Goal: Information Seeking & Learning: Learn about a topic

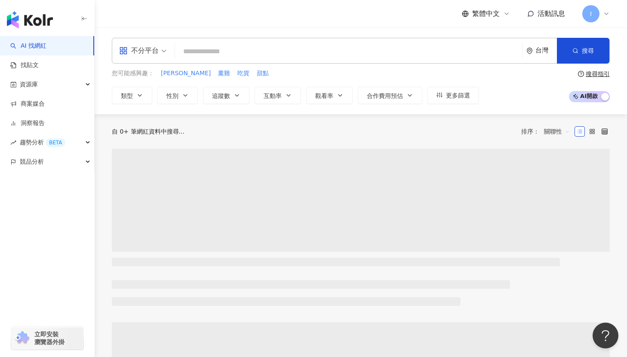
click at [532, 52] on icon "environment" at bounding box center [530, 51] width 6 height 6
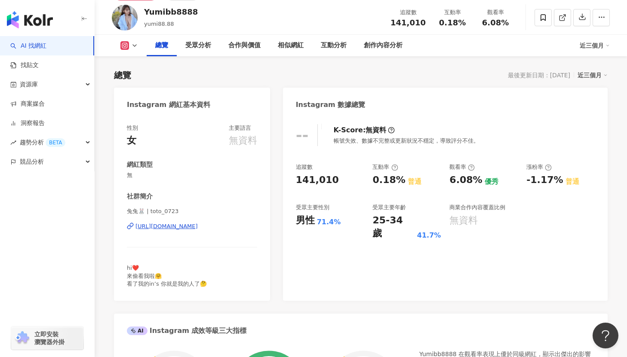
scroll to position [62, 0]
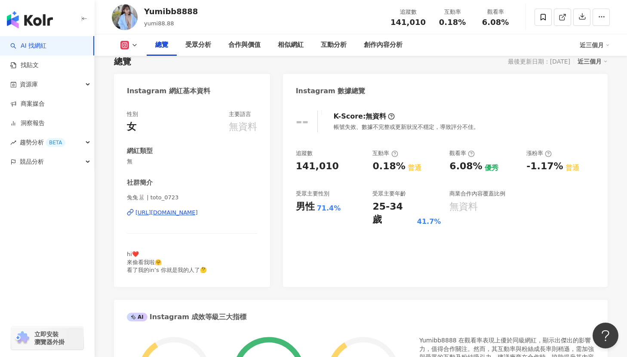
click at [198, 215] on div "https://www.instagram.com/aape_0310/" at bounding box center [167, 213] width 62 height 8
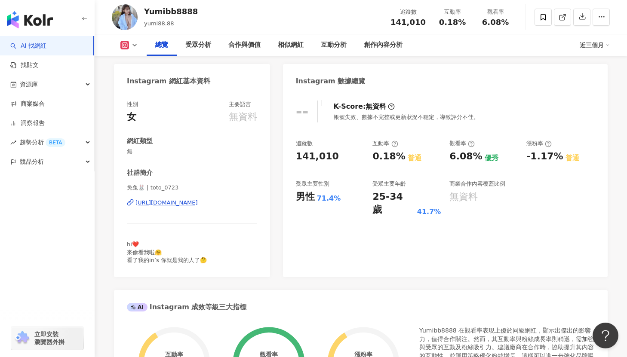
scroll to position [0, 0]
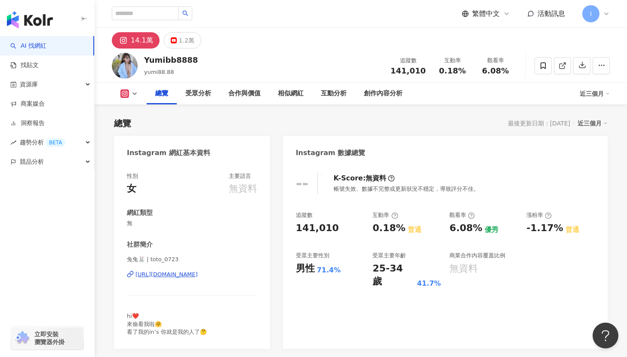
click at [604, 13] on icon at bounding box center [606, 13] width 7 height 7
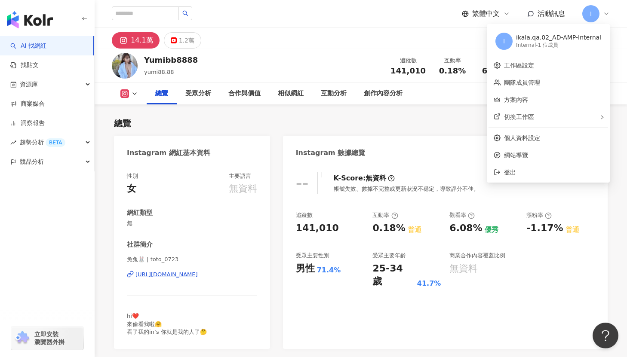
click at [604, 13] on icon at bounding box center [606, 13] width 7 height 7
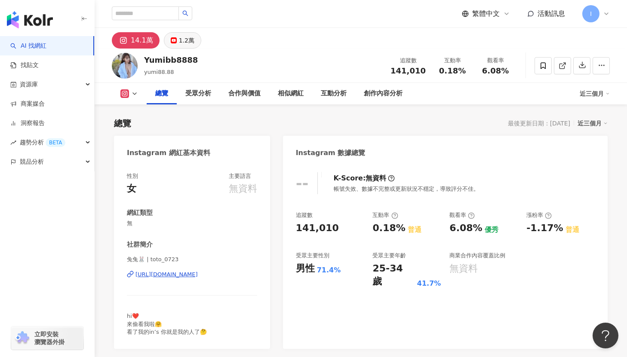
click at [182, 35] on div "1.2萬" at bounding box center [186, 40] width 15 height 12
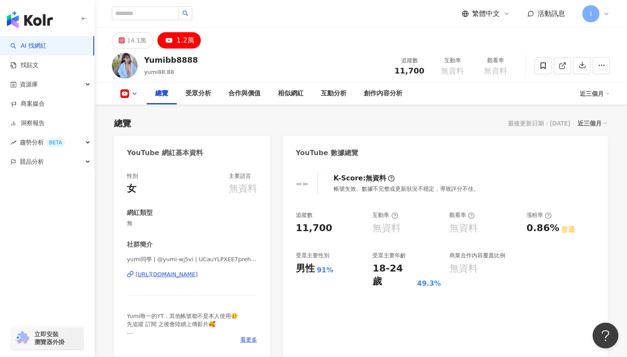
click at [198, 275] on div "https://www.youtube.com/channel/UCauYLPXEE7prehKgB6mObOg" at bounding box center [167, 275] width 62 height 8
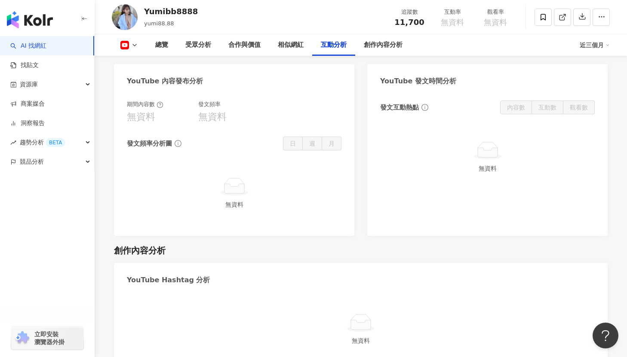
scroll to position [1934, 0]
